Goal: Information Seeking & Learning: Find contact information

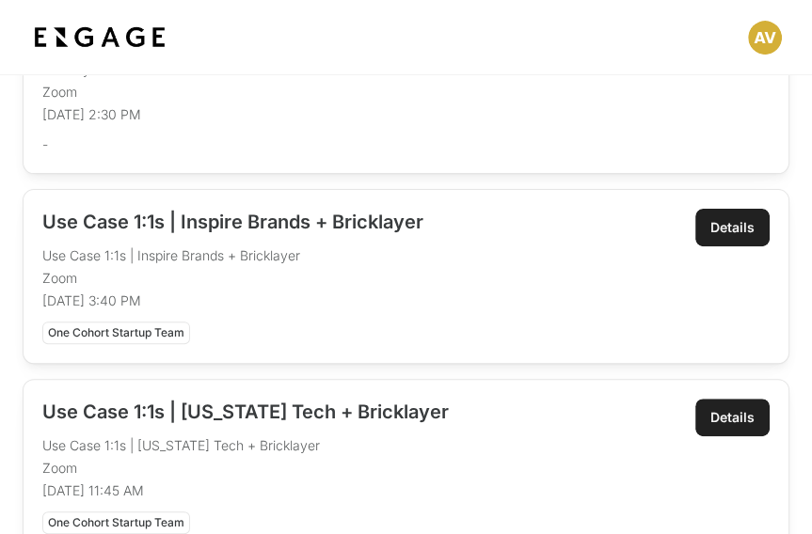
scroll to position [486, 0]
click at [731, 225] on div "Details" at bounding box center [732, 227] width 44 height 19
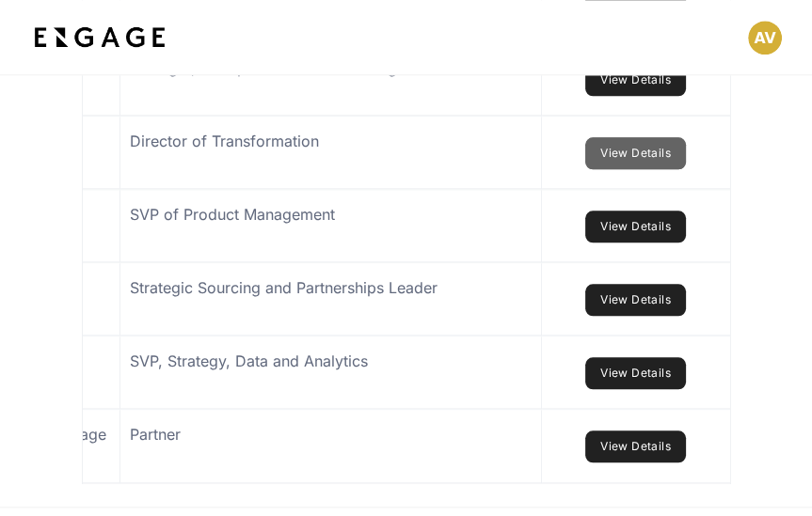
scroll to position [0, 384]
click at [640, 169] on link "View Details" at bounding box center [635, 153] width 101 height 32
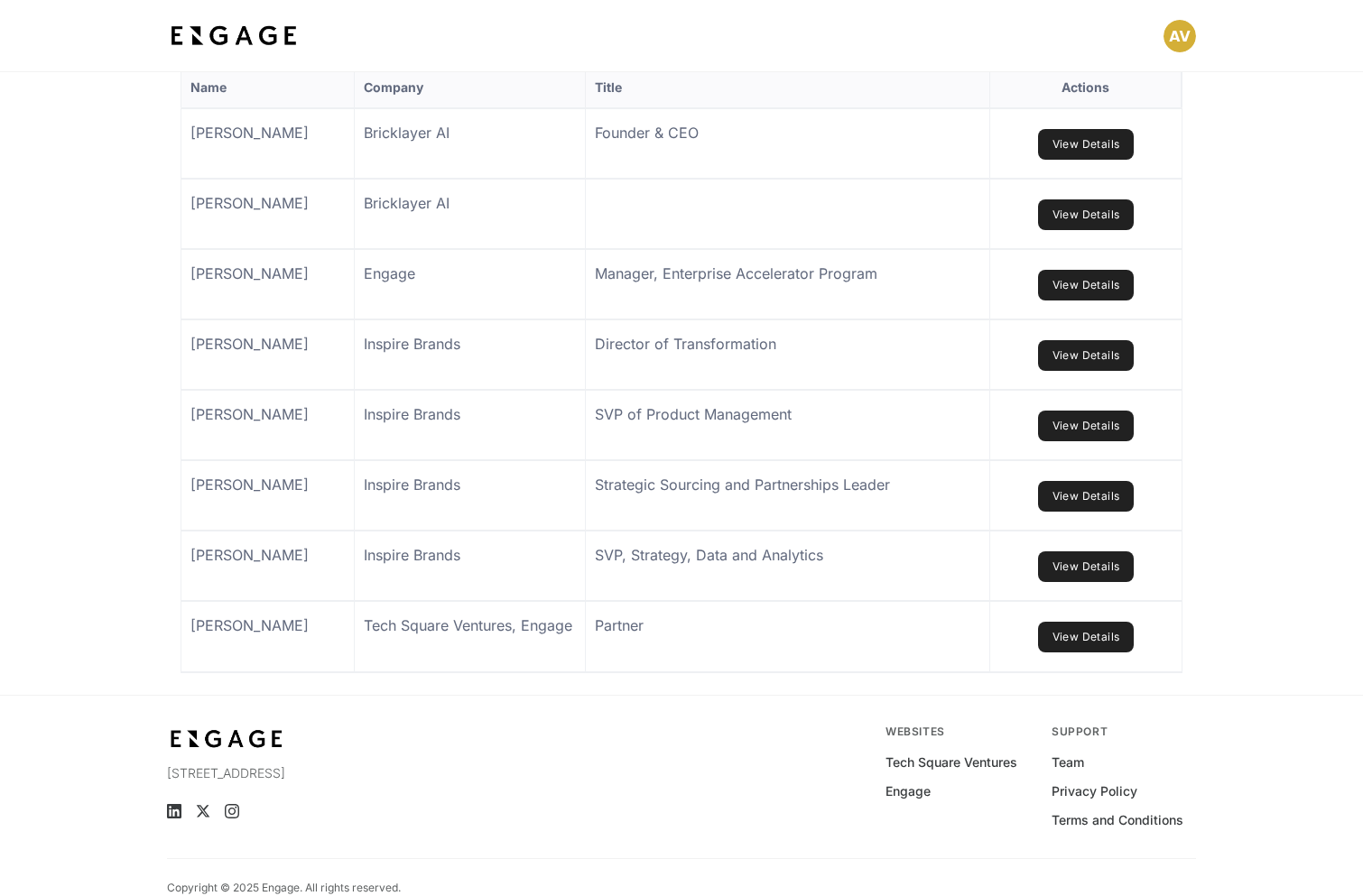
scroll to position [1249, 0]
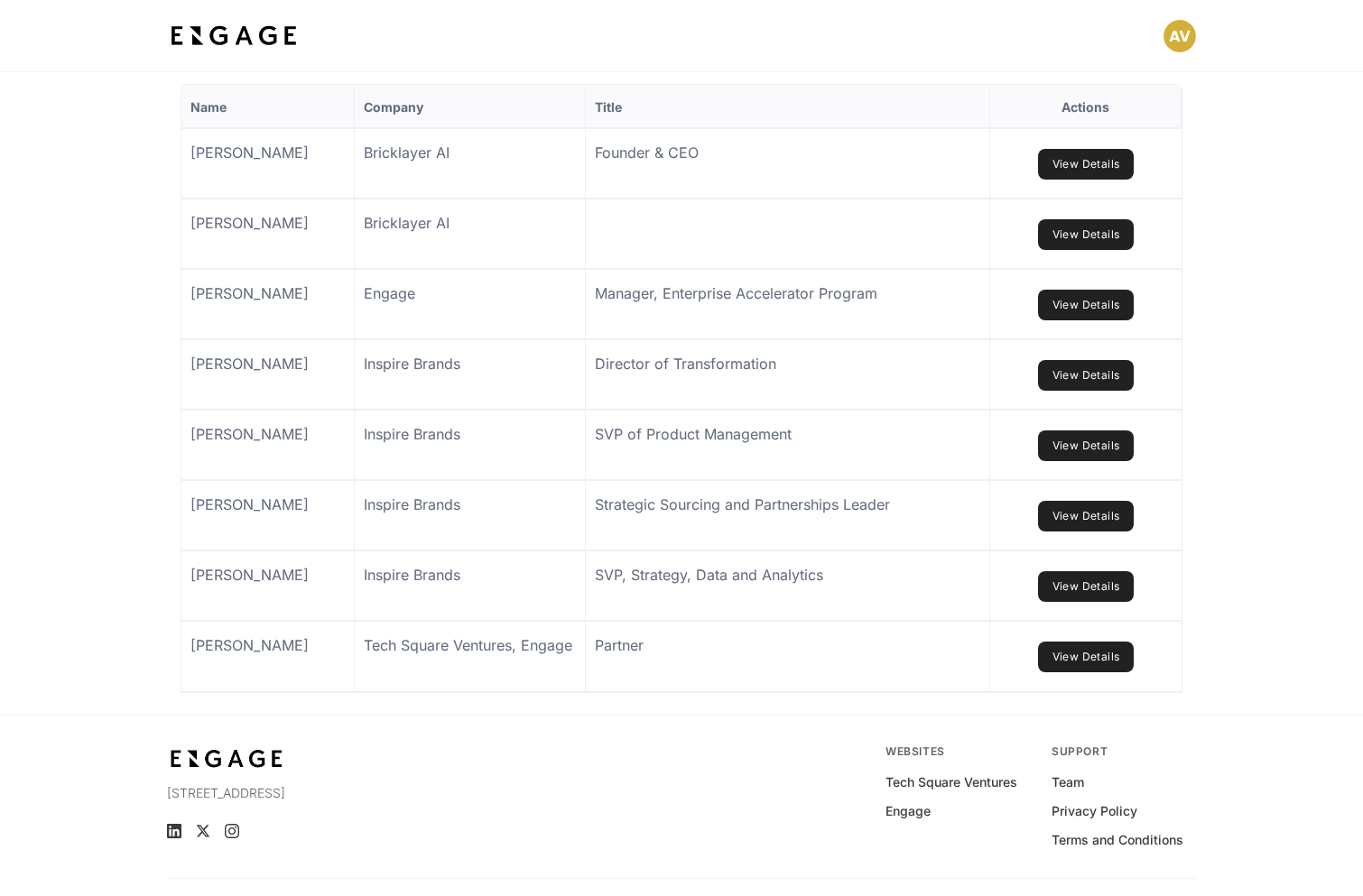
click at [1111, 461] on link "View Details" at bounding box center [1086, 446] width 97 height 31
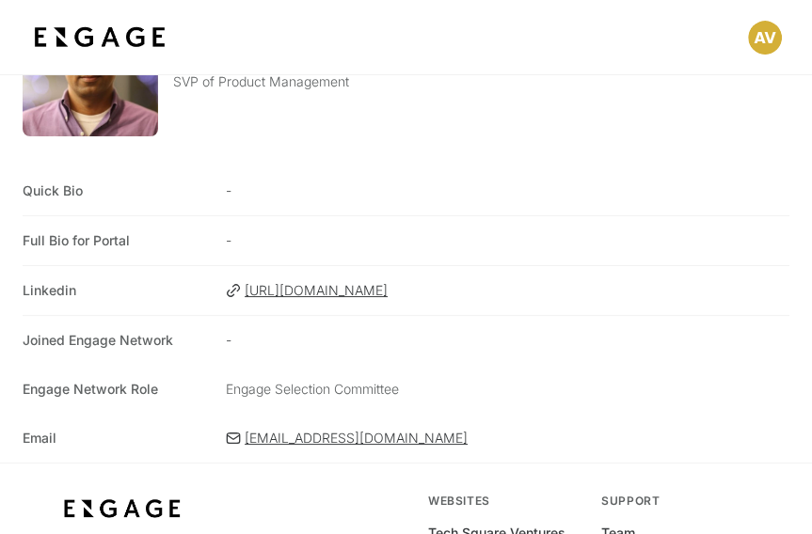
scroll to position [132, 0]
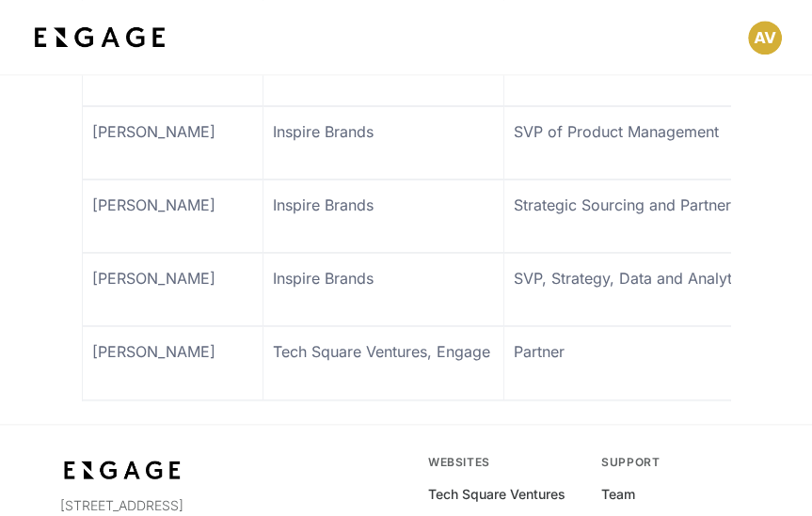
scroll to position [1627, 0]
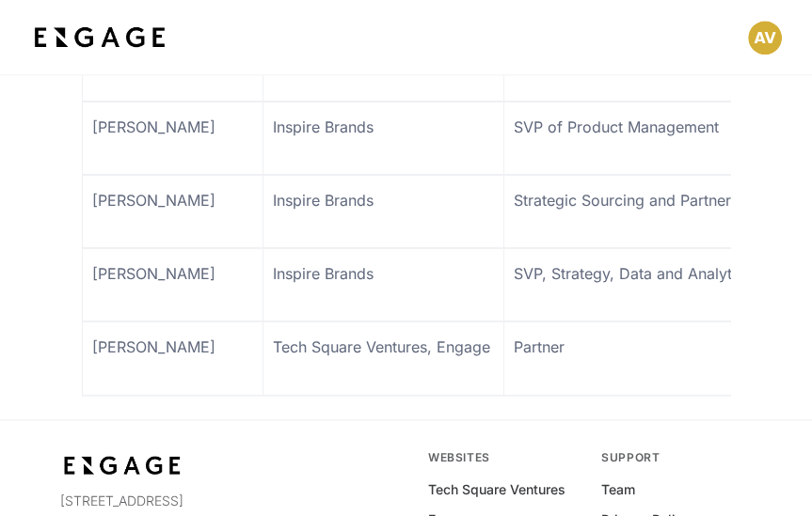
click at [220, 247] on link at bounding box center [173, 211] width 180 height 71
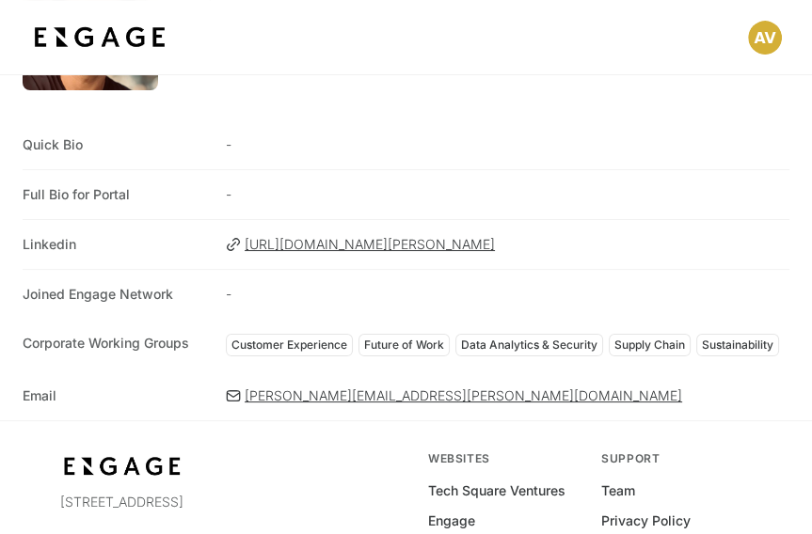
scroll to position [163, 0]
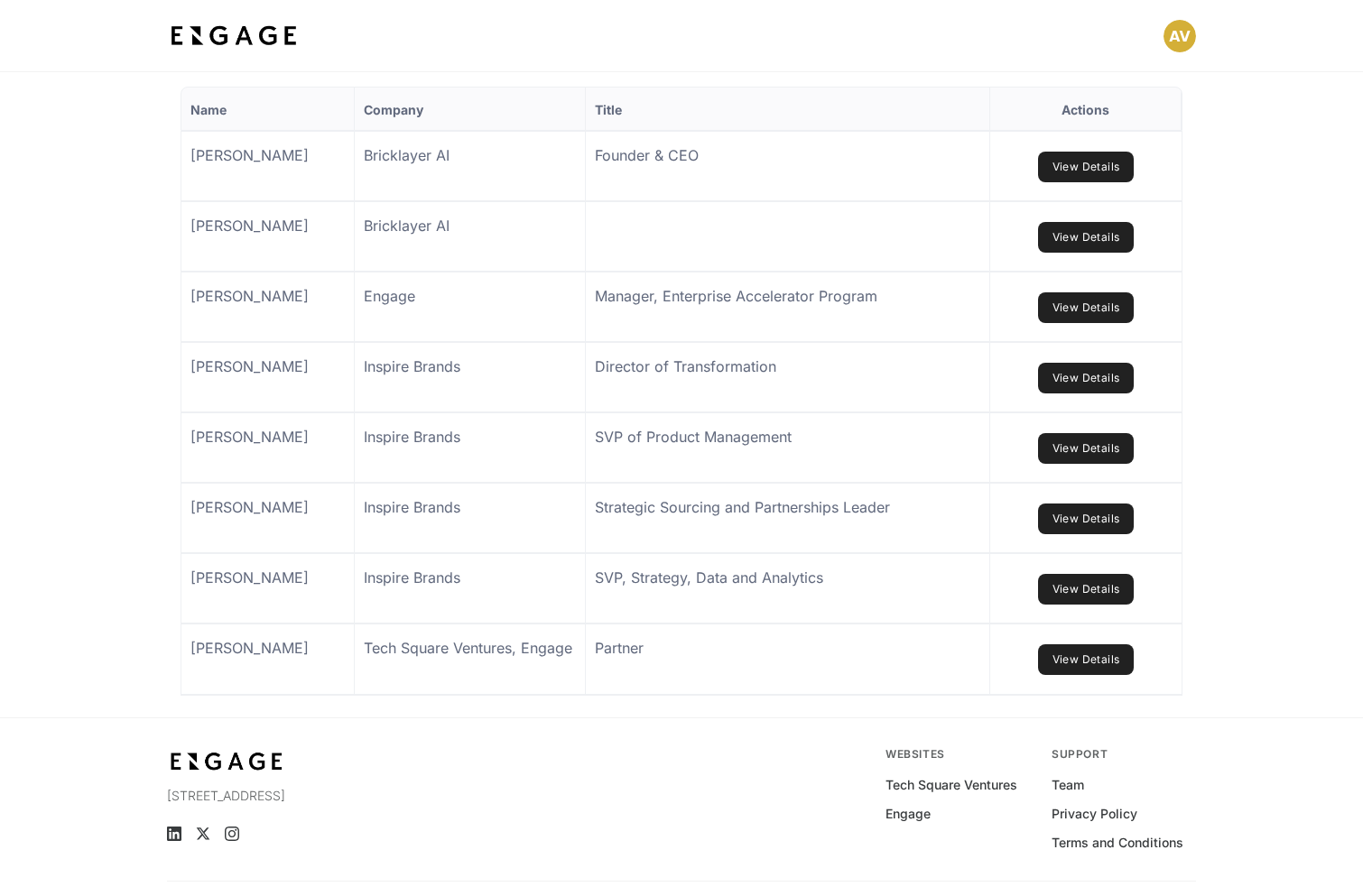
scroll to position [1242, 0]
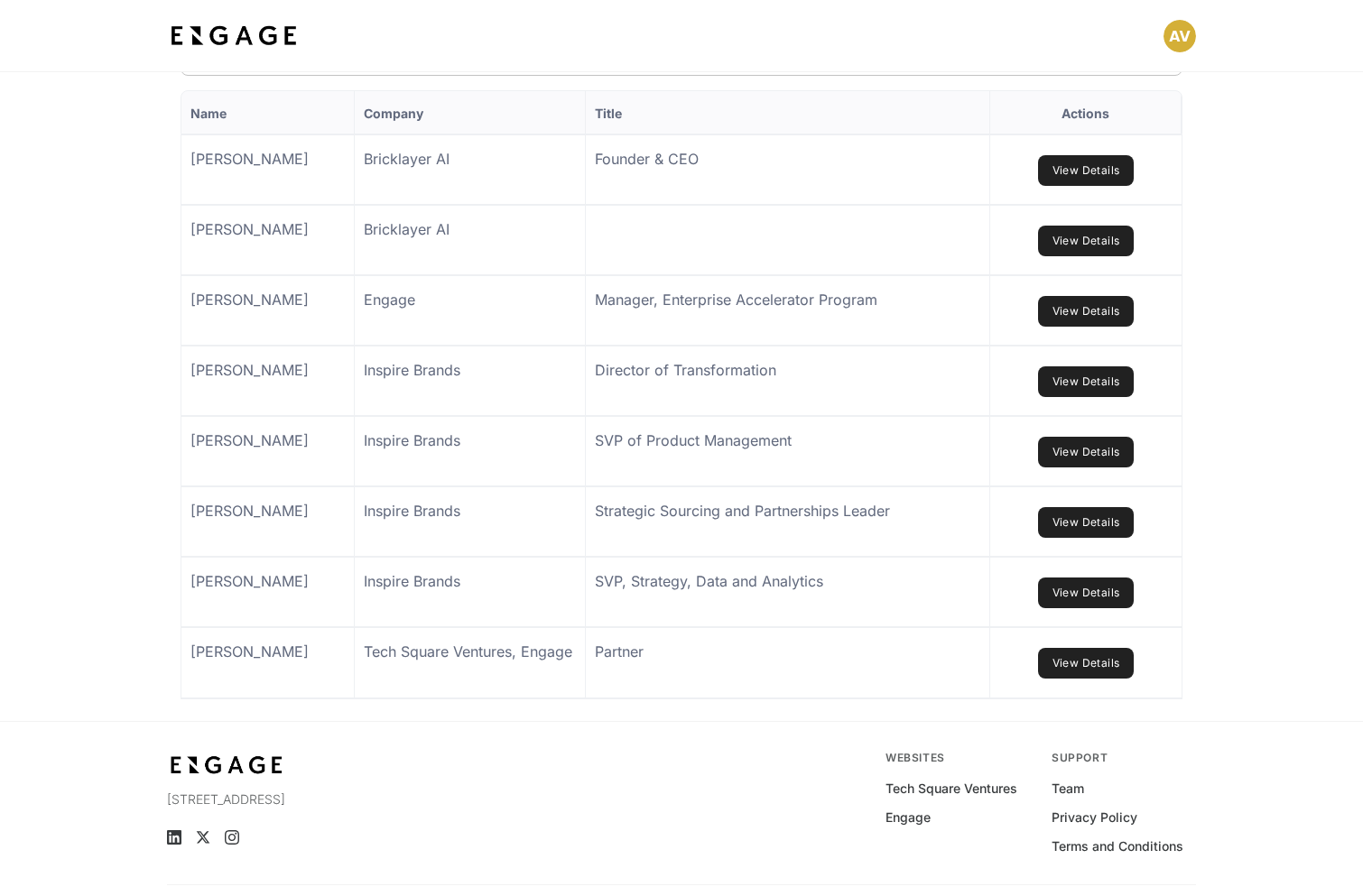
click at [504, 626] on link at bounding box center [470, 591] width 230 height 68
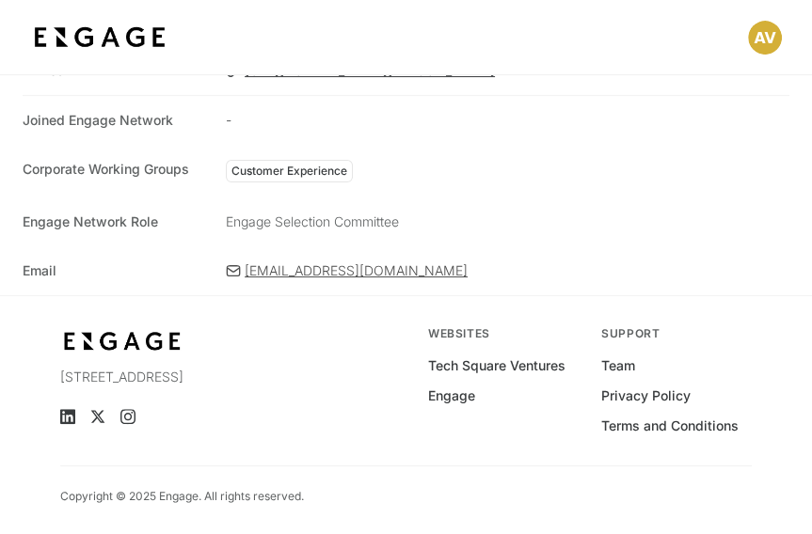
scroll to position [347, 0]
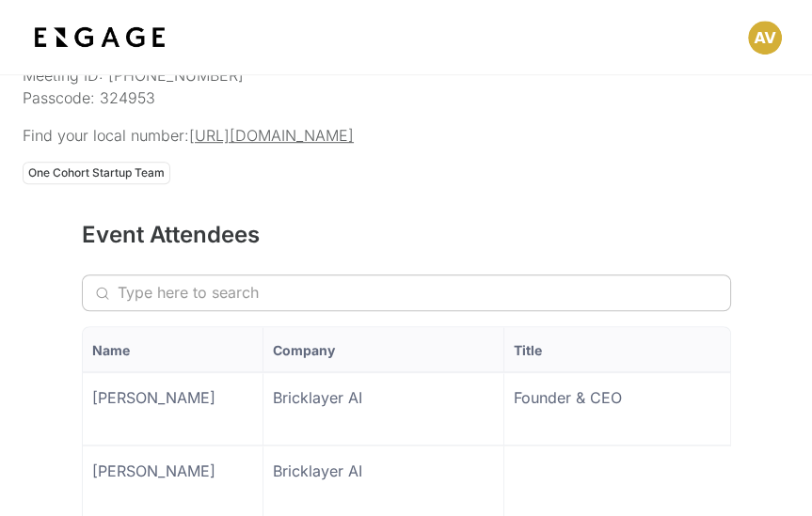
scroll to position [951, 0]
